Goal: Task Accomplishment & Management: Use online tool/utility

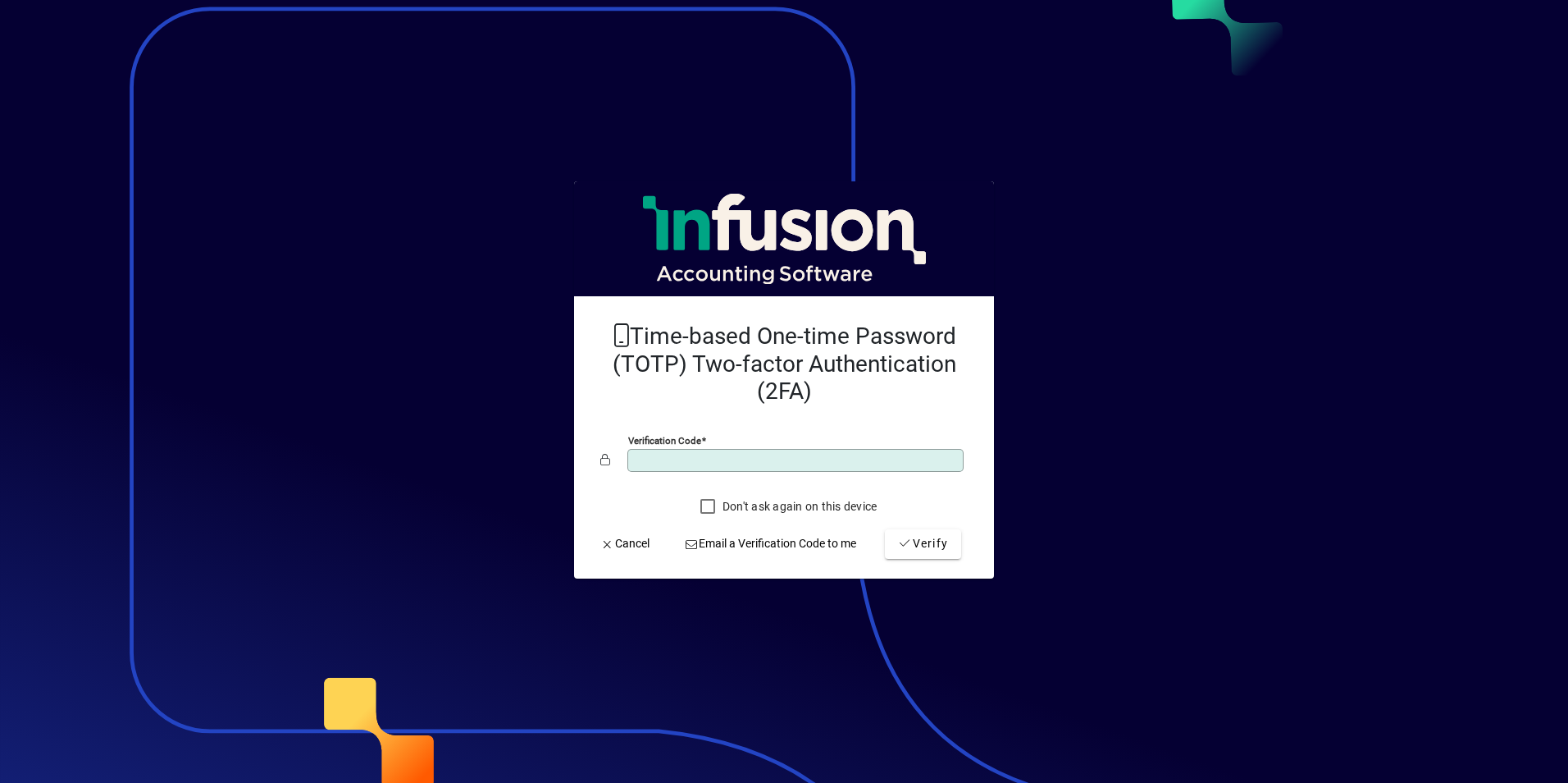
type input "******"
click at [885, 529] on button "Verify" at bounding box center [923, 544] width 77 height 29
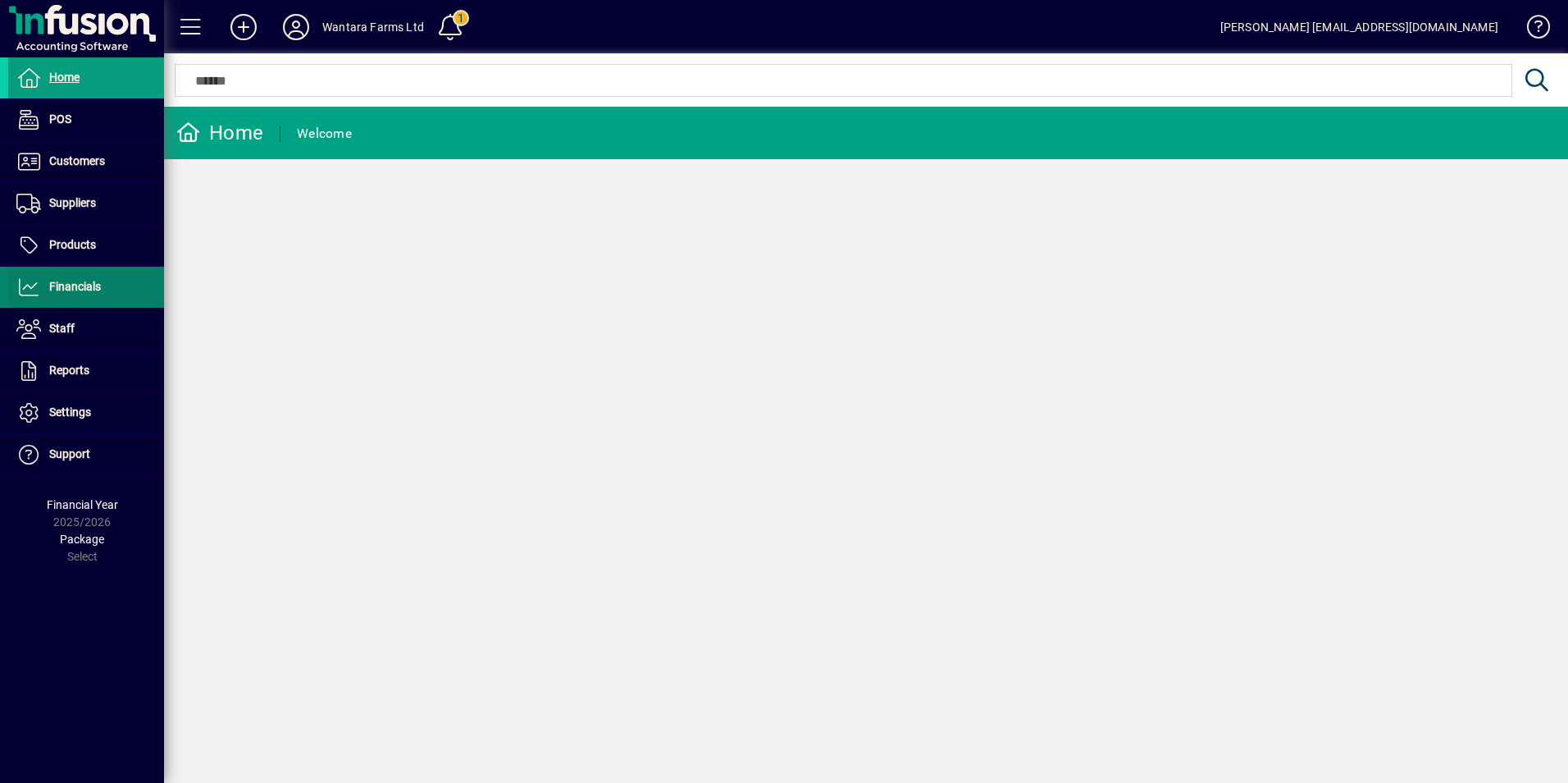
click at [83, 278] on span "Financials" at bounding box center [55, 287] width 93 height 20
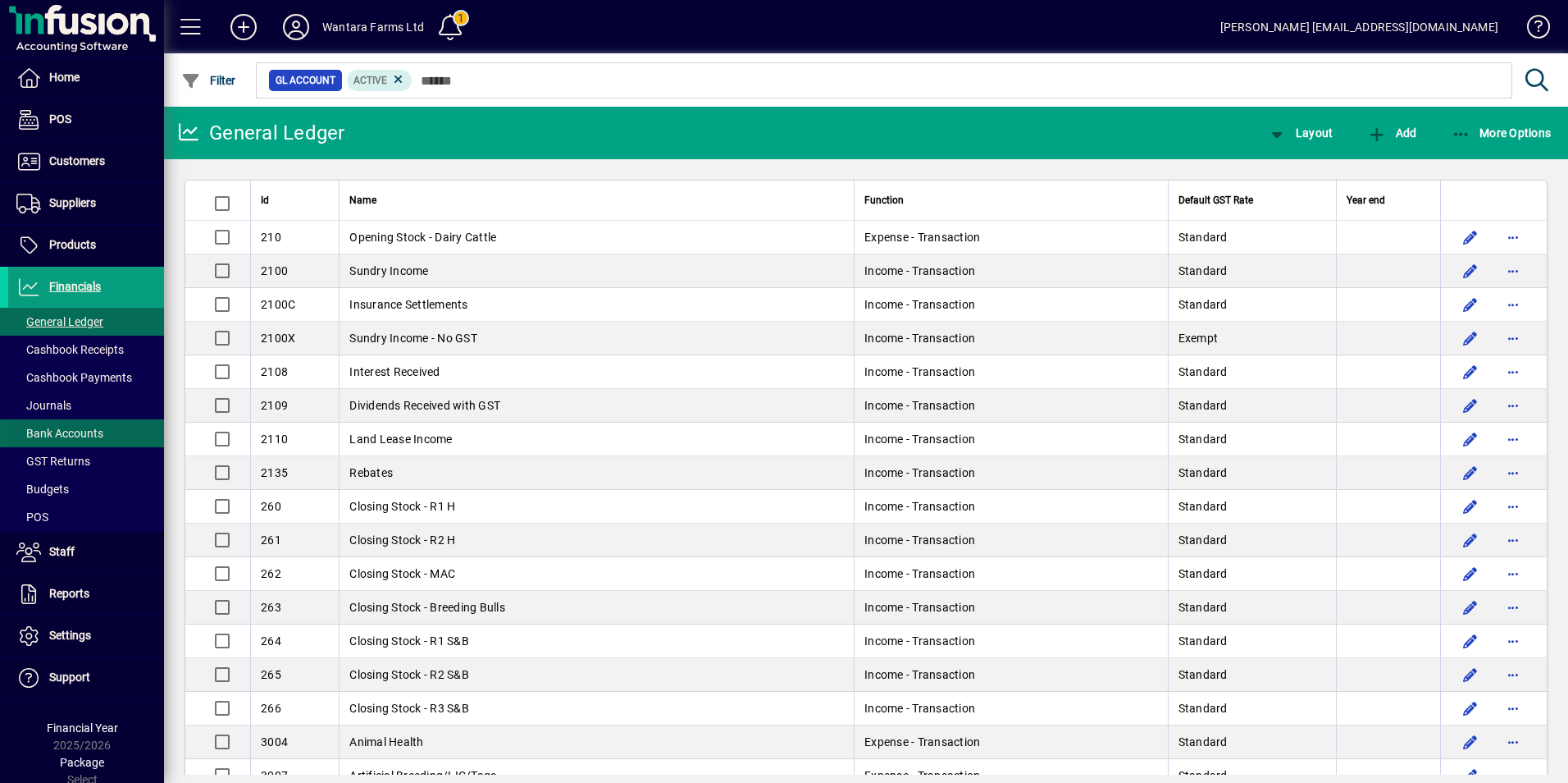
click at [80, 436] on span "Bank Accounts" at bounding box center [59, 432] width 87 height 13
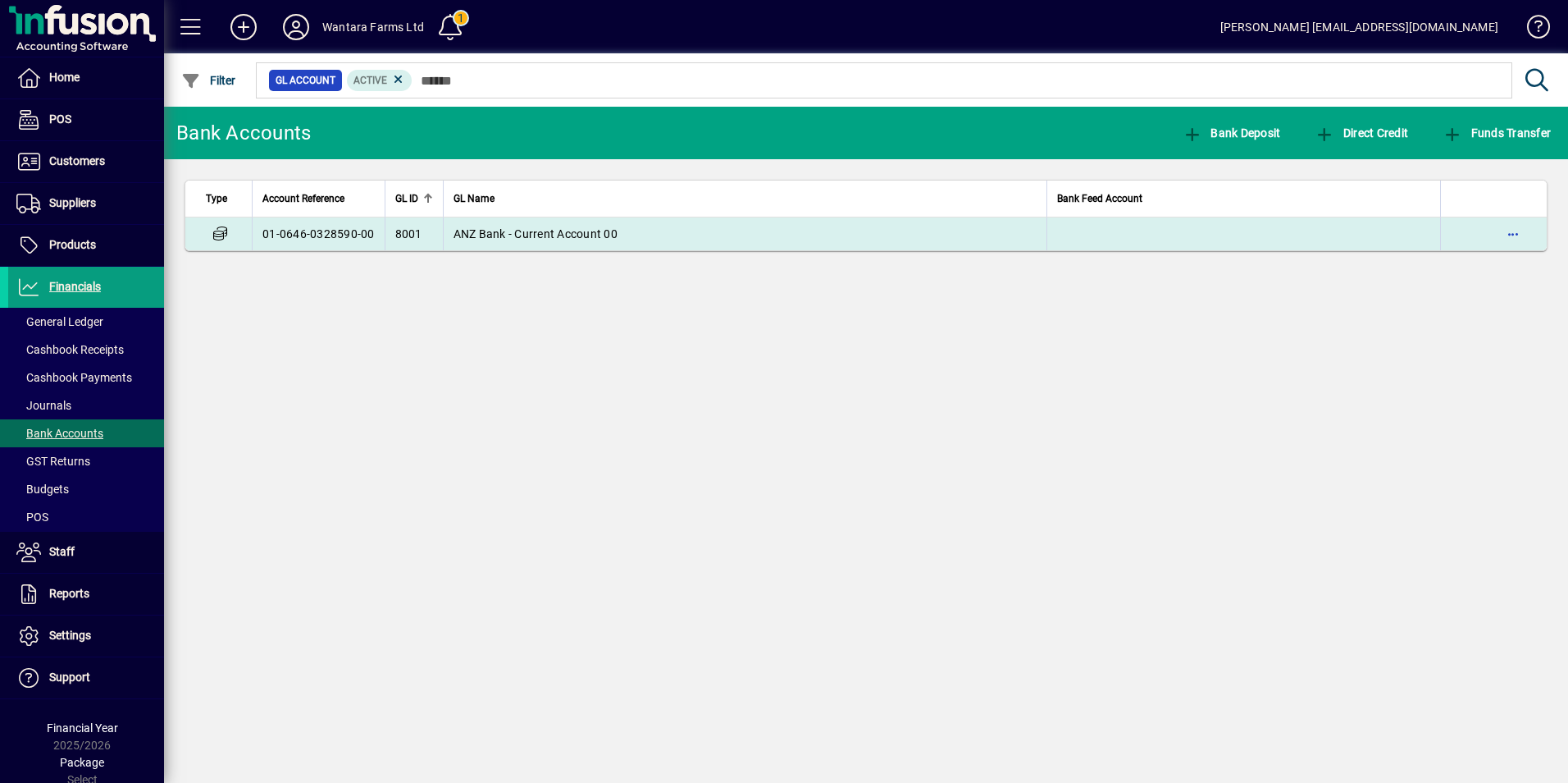
click at [475, 236] on span "ANZ Bank - Current Account 00" at bounding box center [536, 233] width 164 height 13
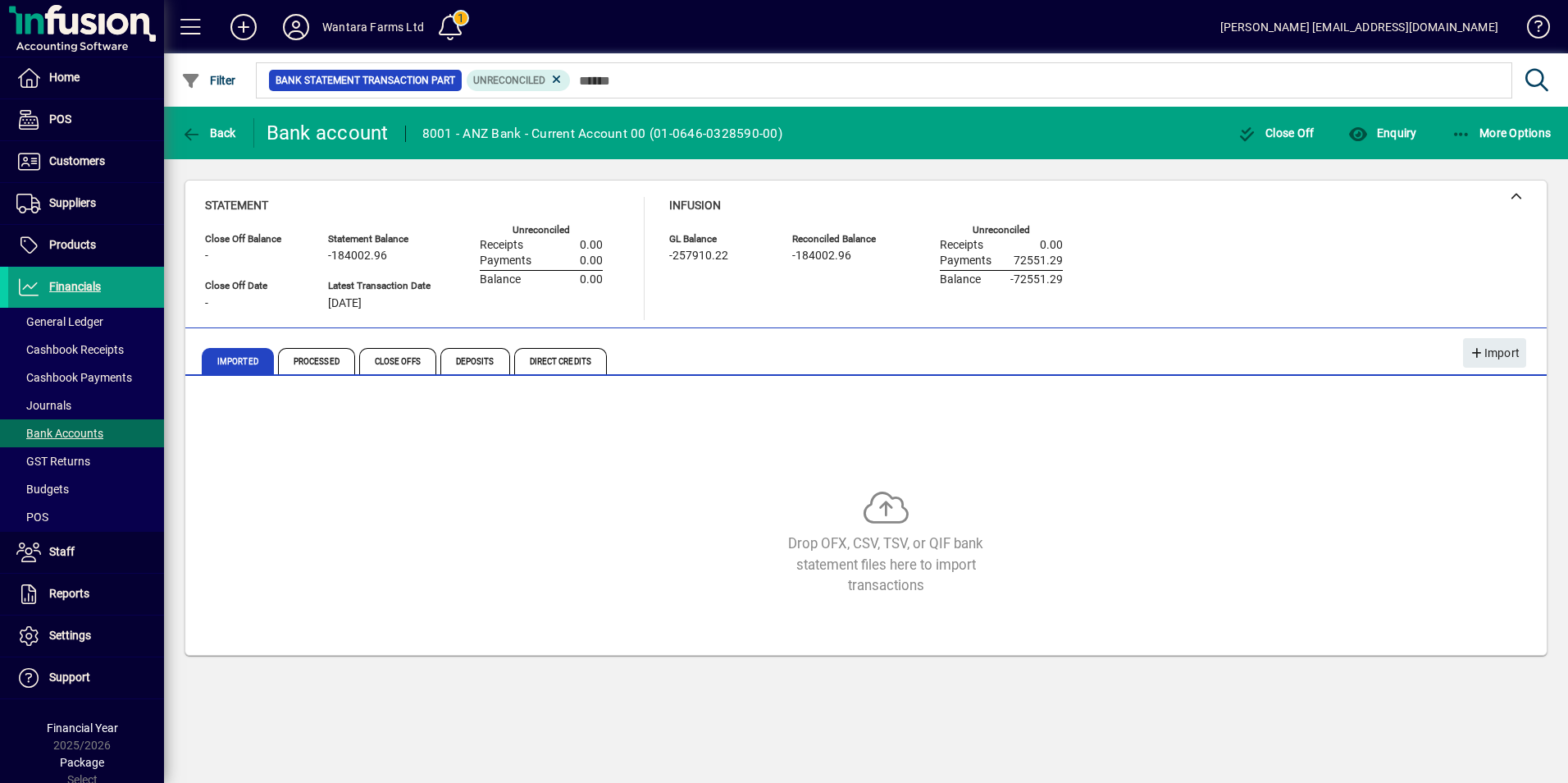
click at [461, 491] on div "Drop OFX, CSV, TSV, or QIF bank statement files here to import transactions" at bounding box center [885, 543] width 1361 height 106
